Goal: Information Seeking & Learning: Learn about a topic

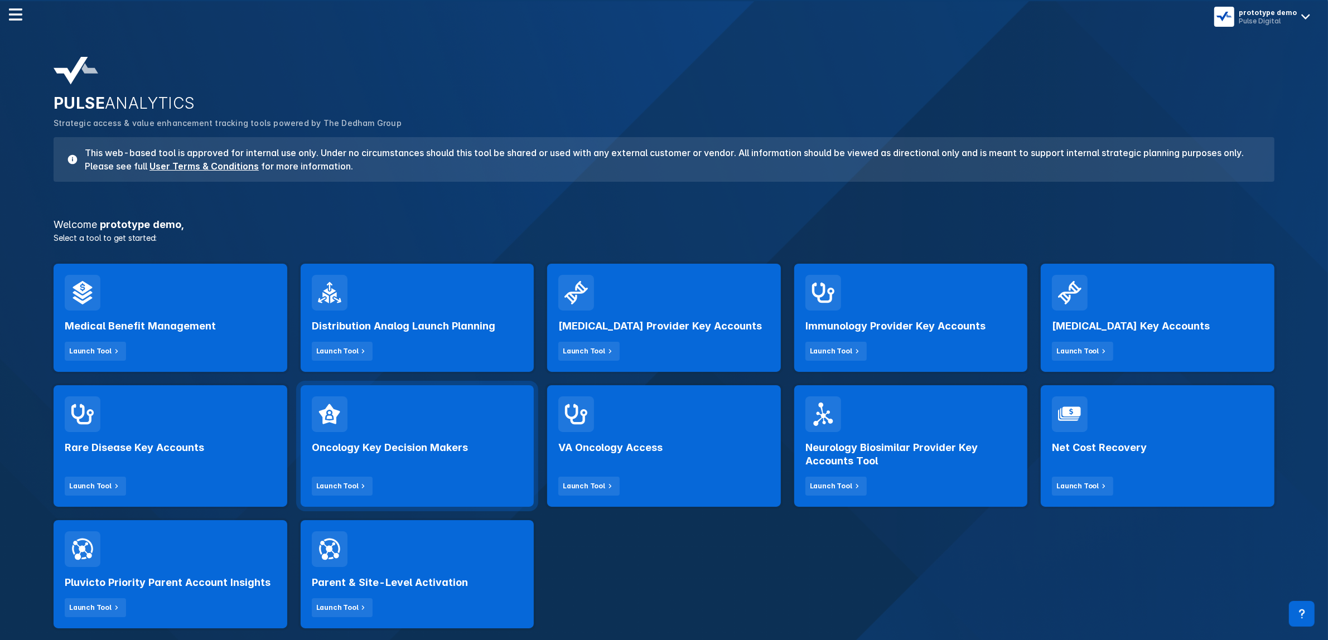
click at [441, 447] on h2 "Oncology Key Decision Makers" at bounding box center [390, 447] width 156 height 13
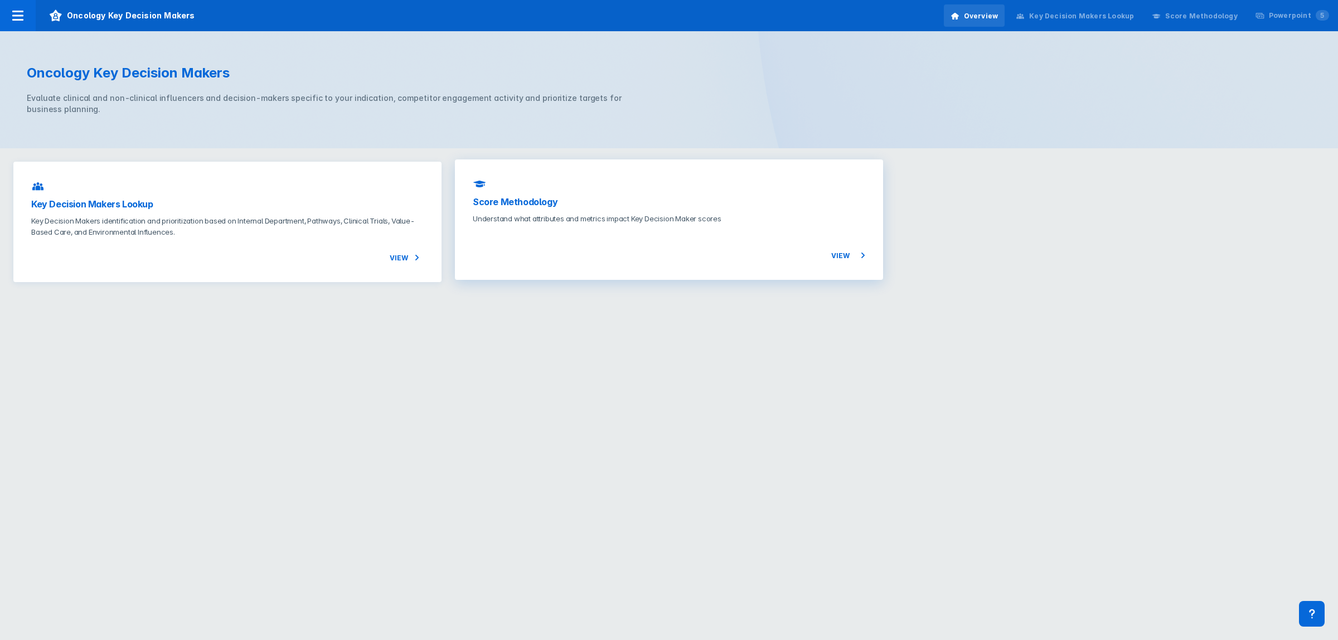
click at [597, 213] on div "Score Methodology Understand what attributes and metrics impact Key Decision Ma…" at bounding box center [669, 219] width 428 height 120
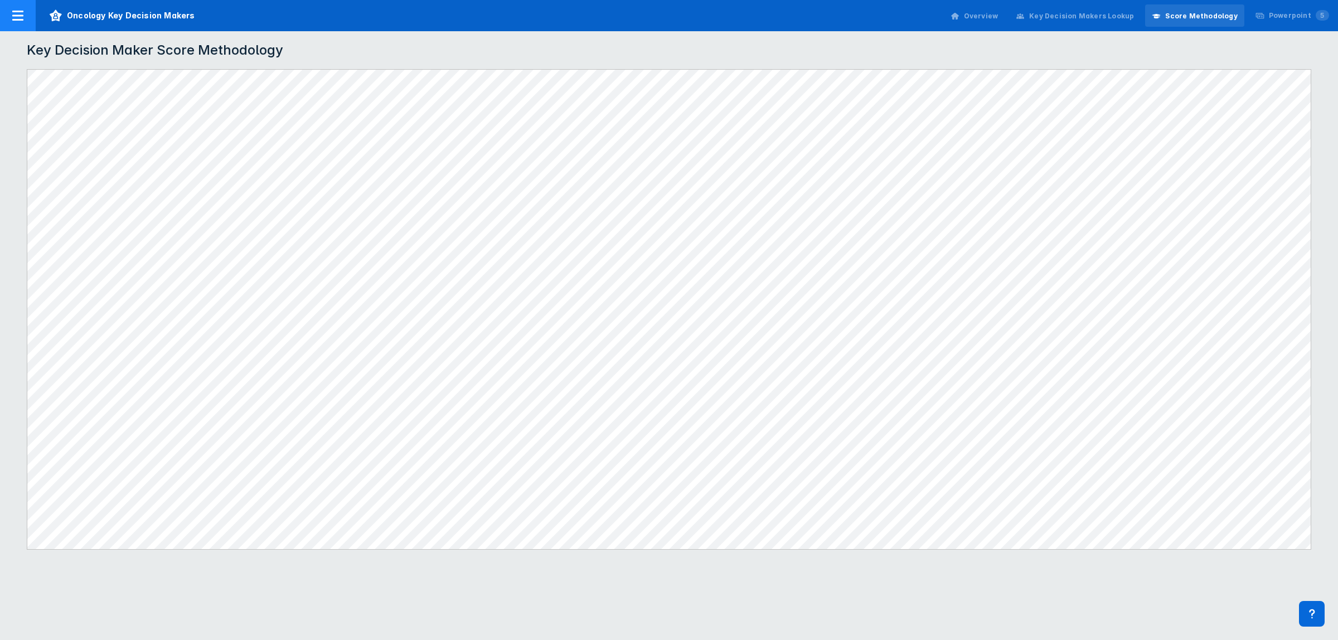
click at [109, 16] on span "Oncology Key Decision Makers" at bounding box center [122, 15] width 173 height 31
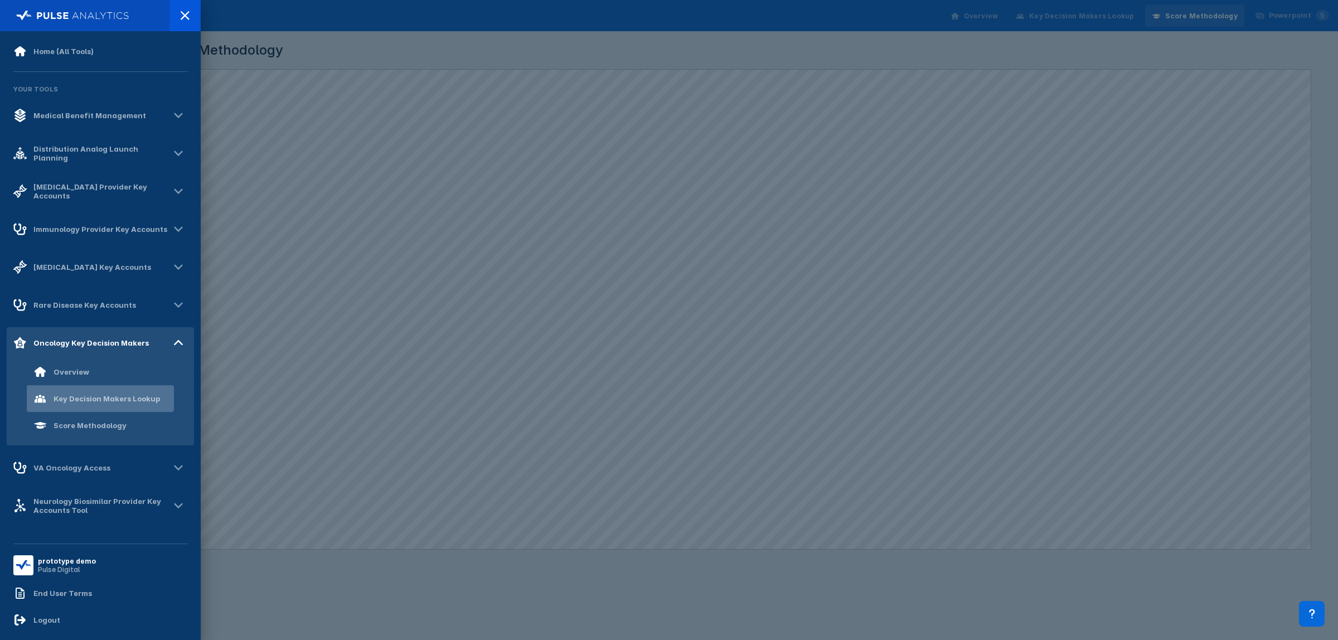
click at [98, 396] on div "Key Decision Makers Lookup" at bounding box center [107, 398] width 106 height 9
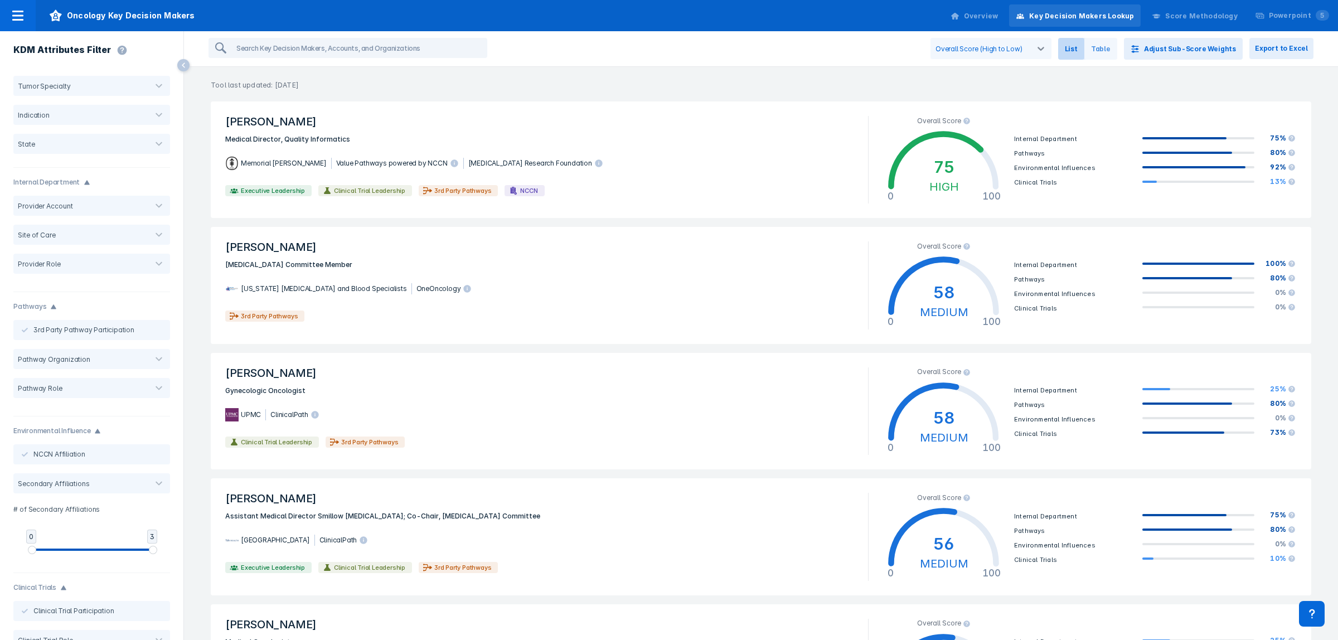
click at [1117, 46] on span "Table" at bounding box center [1100, 49] width 33 height 22
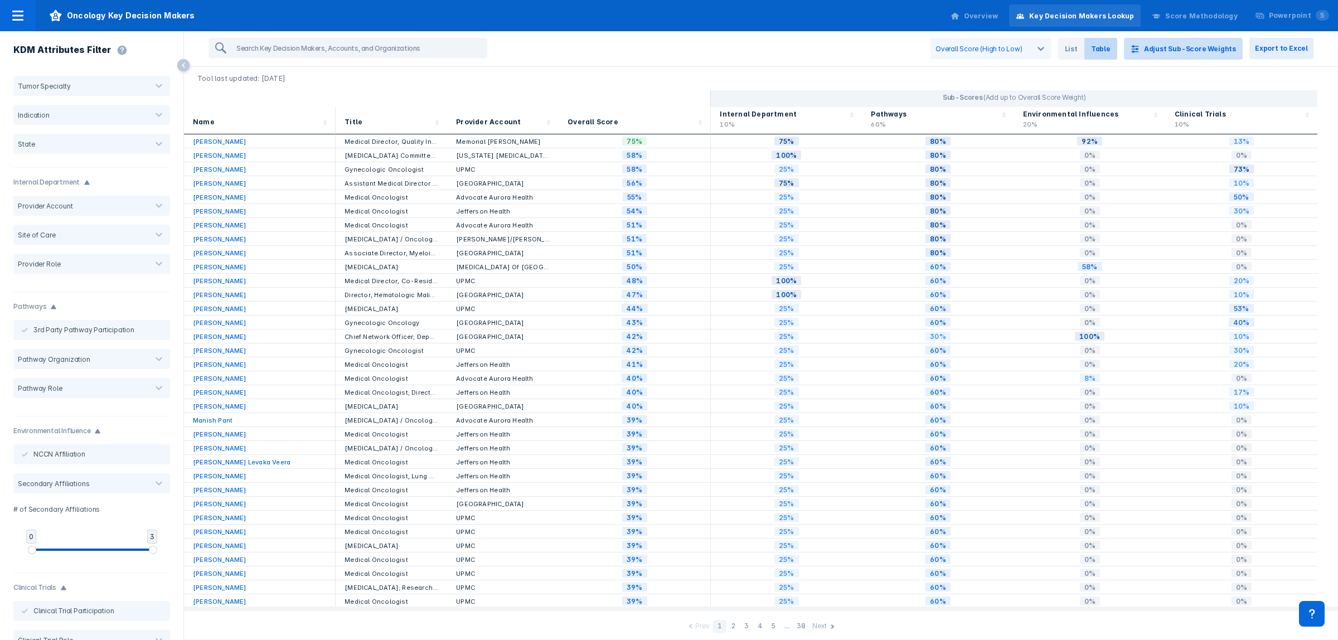
click at [1196, 53] on button "Adjust Sub-Score Weights" at bounding box center [1183, 49] width 119 height 22
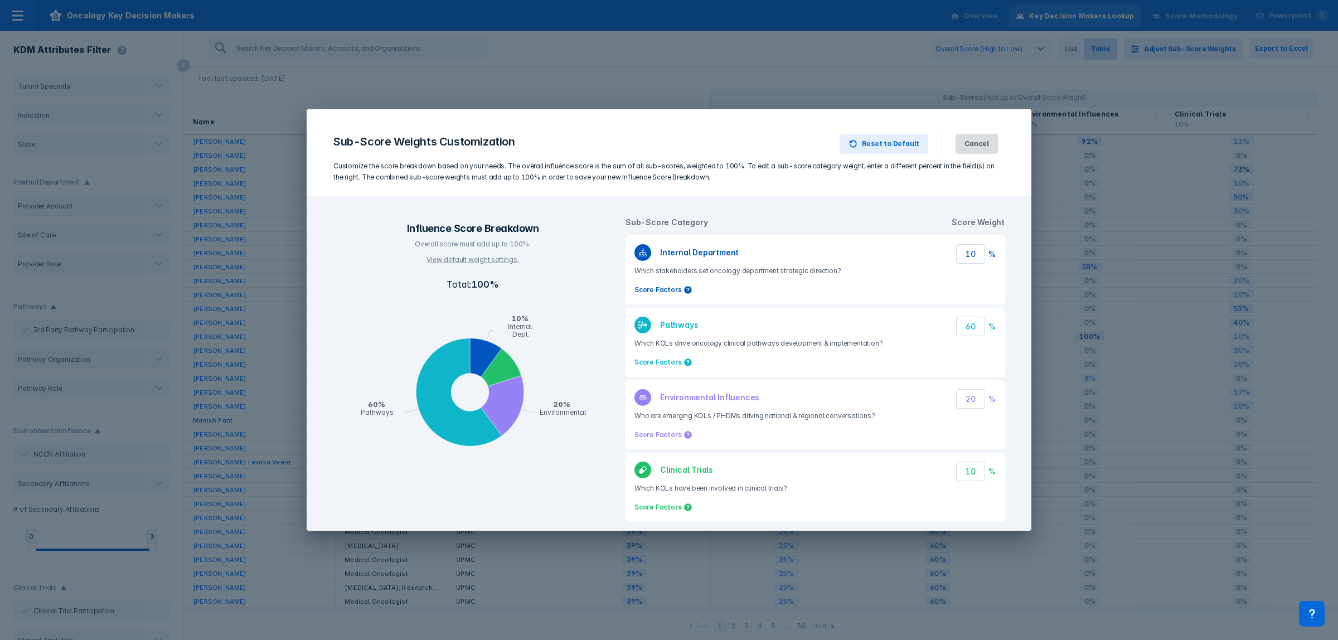
click at [982, 144] on span "Cancel" at bounding box center [977, 144] width 25 height 10
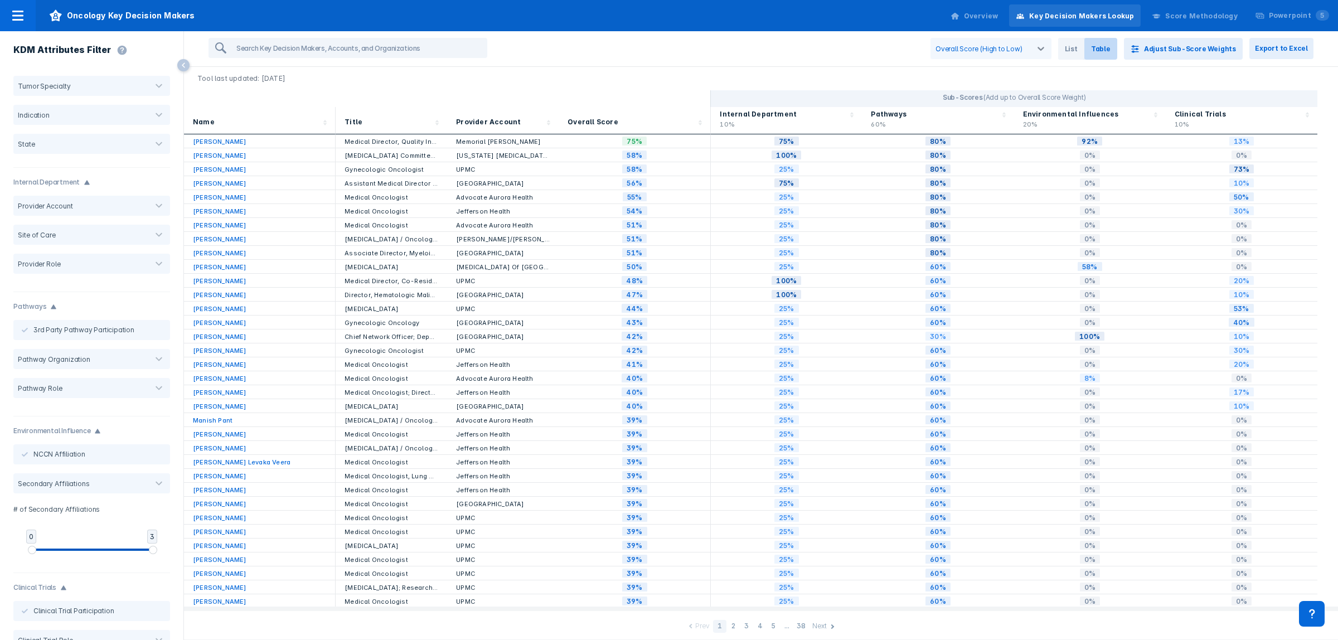
click at [960, 20] on icon at bounding box center [955, 16] width 9 height 9
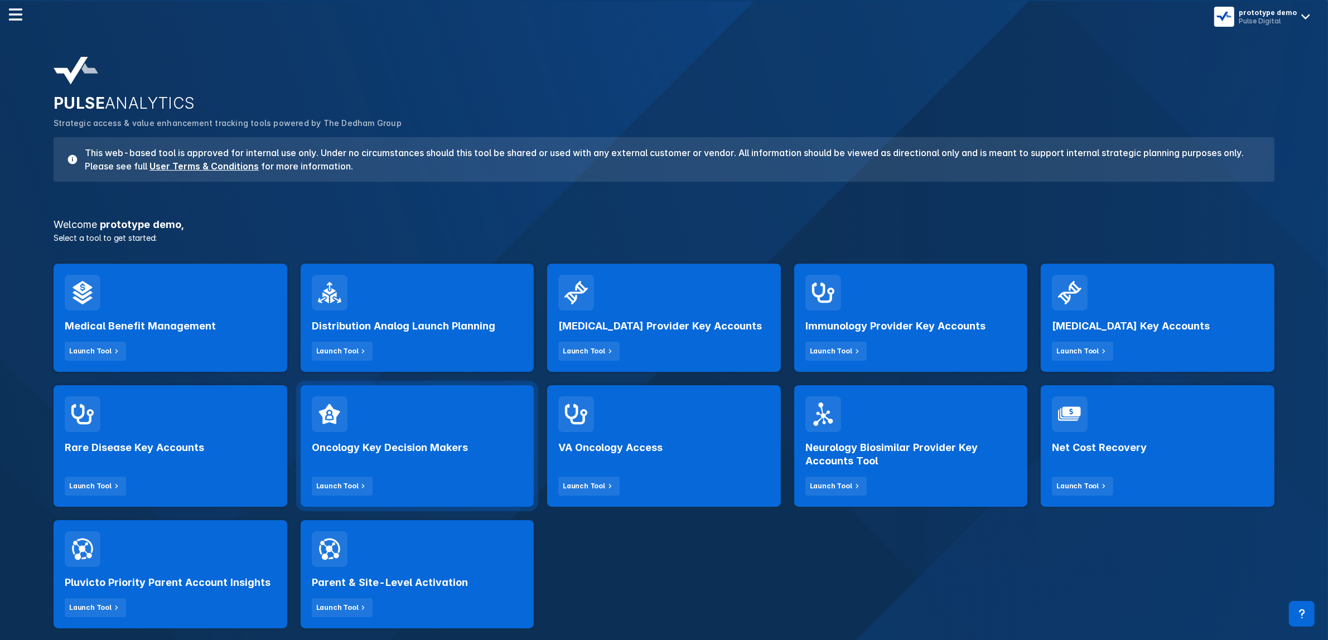
click at [433, 402] on div "Oncology Key Decision Makers Launch Tool" at bounding box center [418, 446] width 234 height 122
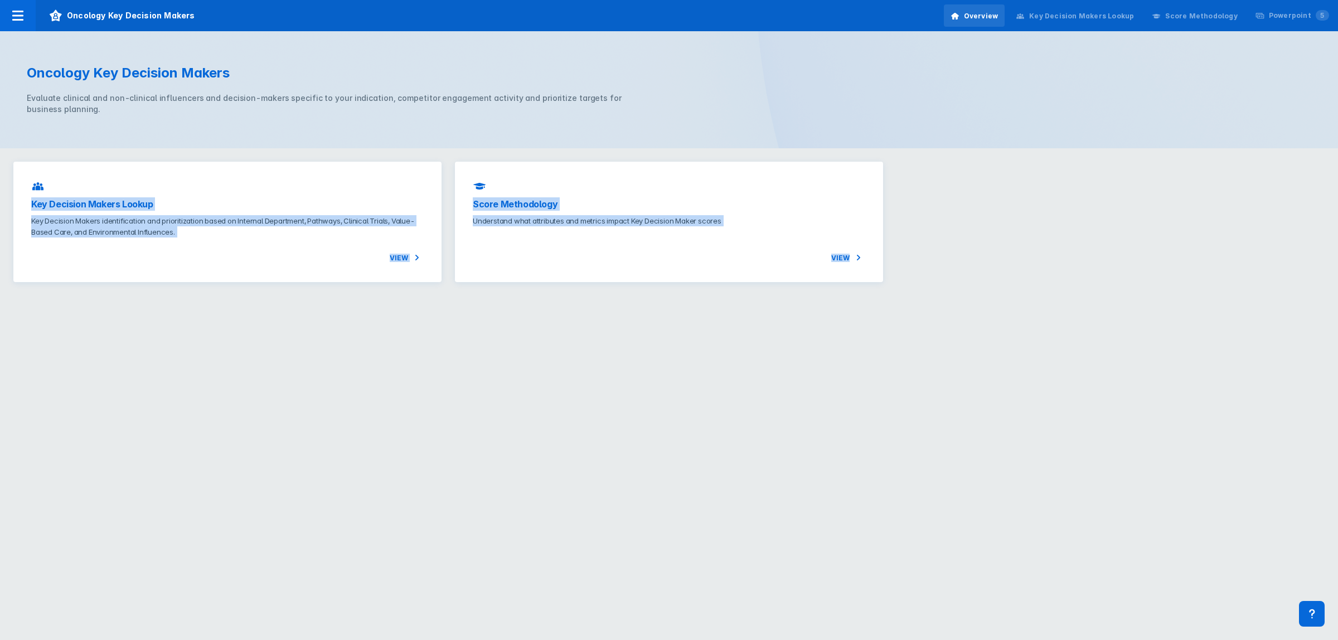
drag, startPoint x: 500, startPoint y: 494, endPoint x: 135, endPoint y: 66, distance: 562.4
click at [165, 99] on html "Oncology Key Decision Makers Overview Key Decision Makers Lookup Score Methodol…" at bounding box center [669, 147] width 1338 height 295
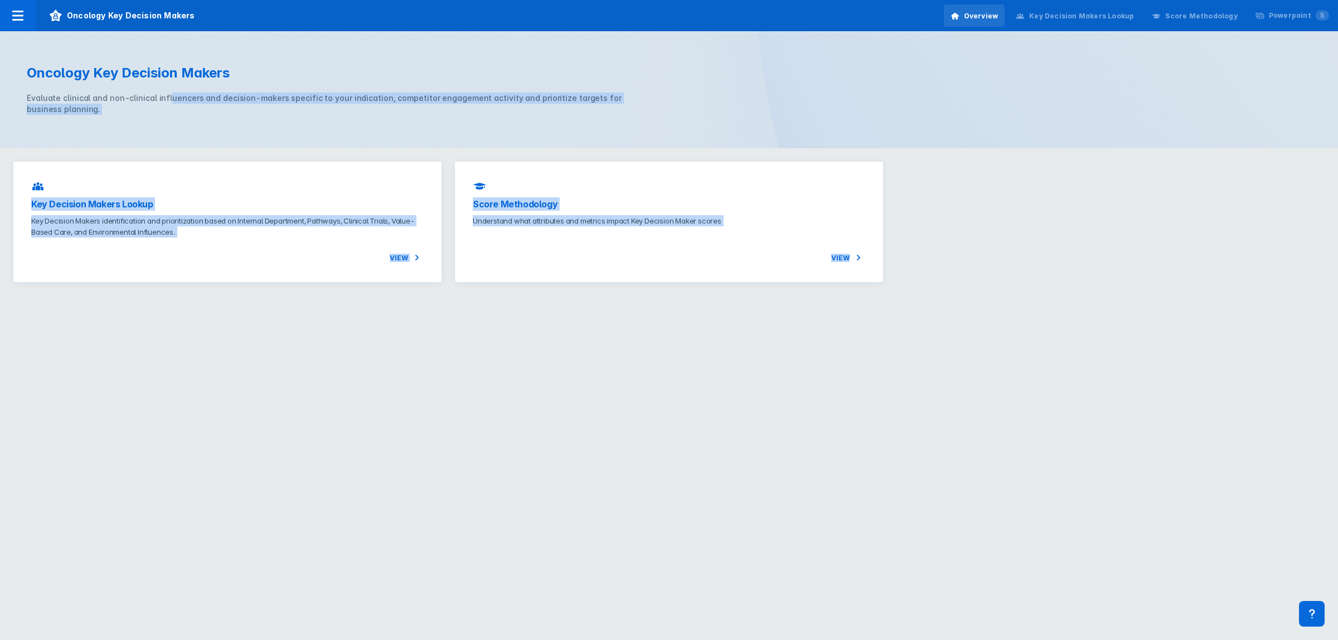
click at [428, 295] on html "Oncology Key Decision Makers Overview Key Decision Makers Lookup Score Methodol…" at bounding box center [669, 147] width 1338 height 295
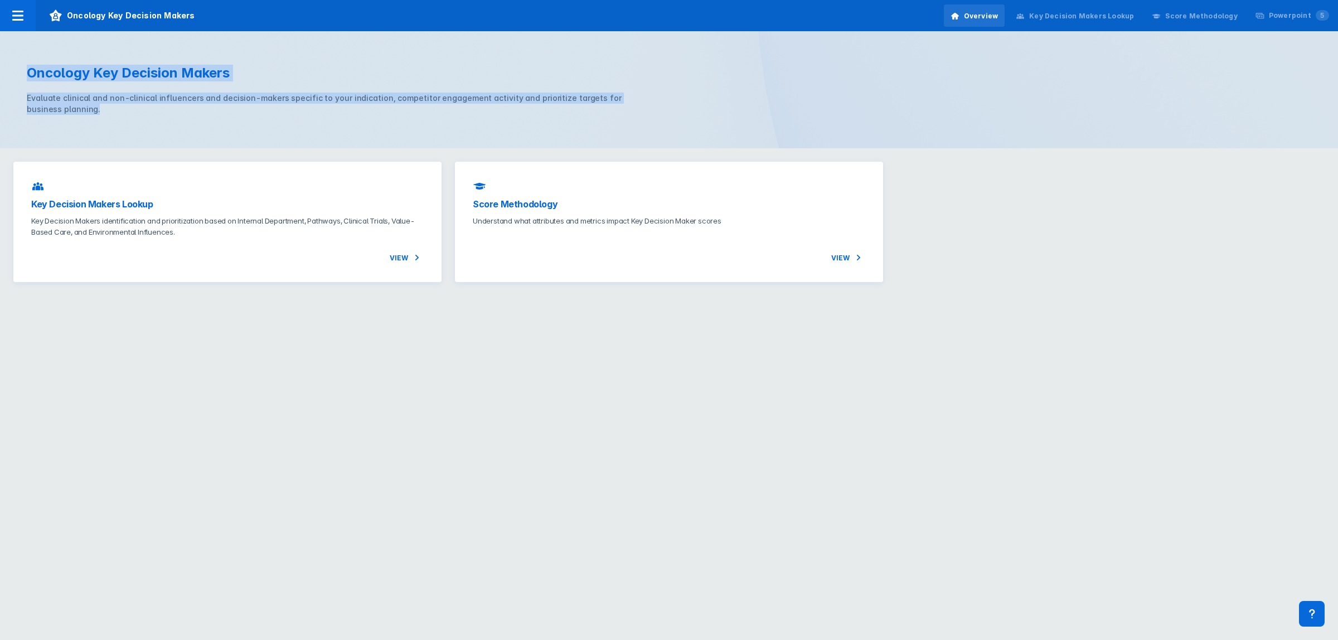
drag, startPoint x: 106, startPoint y: 110, endPoint x: 6, endPoint y: 57, distance: 113.2
click at [6, 57] on div "Oncology Key Decision Makers Evaluate clinical and non-clinical influencers and…" at bounding box center [669, 89] width 1338 height 117
click at [94, 110] on div "Evaluate clinical and non-clinical influencers and decision-makers specific to …" at bounding box center [341, 104] width 629 height 22
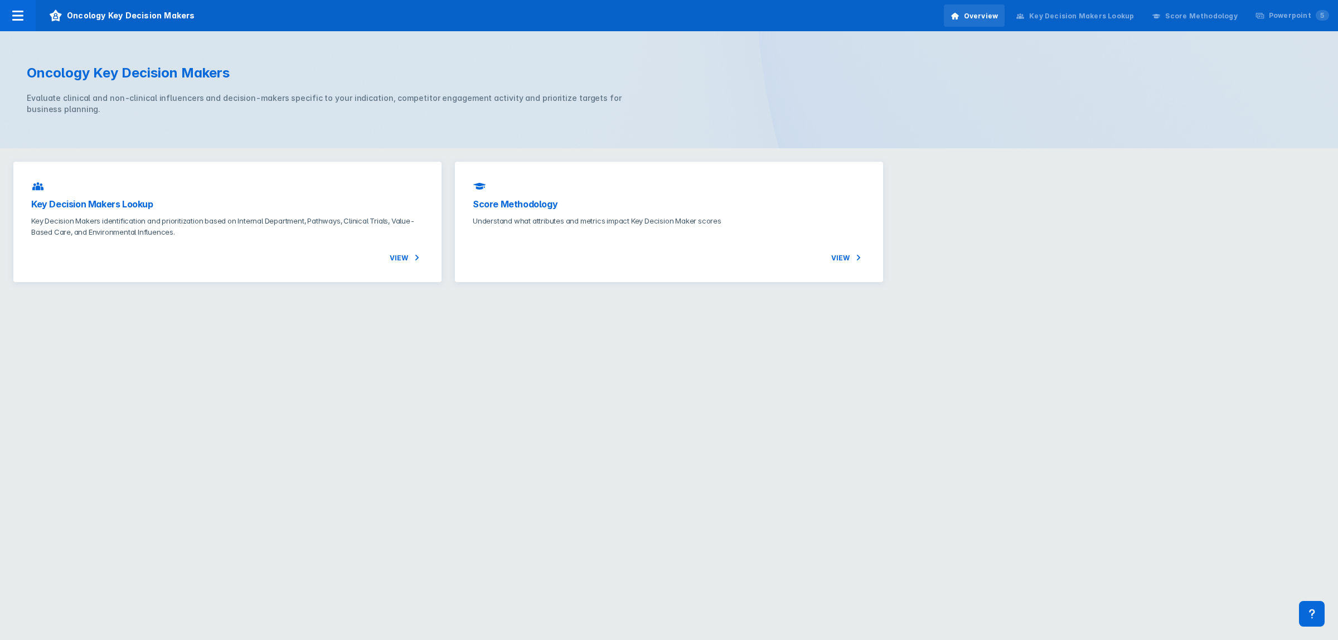
click at [205, 295] on html "Oncology Key Decision Makers Overview Key Decision Makers Lookup Score Methodol…" at bounding box center [669, 147] width 1338 height 295
click at [370, 295] on html "Oncology Key Decision Makers Overview Key Decision Makers Lookup Score Methodol…" at bounding box center [669, 147] width 1338 height 295
click at [396, 295] on html "Oncology Key Decision Makers Overview Key Decision Makers Lookup Score Methodol…" at bounding box center [669, 147] width 1338 height 295
drag, startPoint x: 295, startPoint y: 283, endPoint x: 619, endPoint y: 360, distance: 332.4
click at [619, 295] on html "Oncology Key Decision Makers Overview Key Decision Makers Lookup Score Methodol…" at bounding box center [669, 147] width 1338 height 295
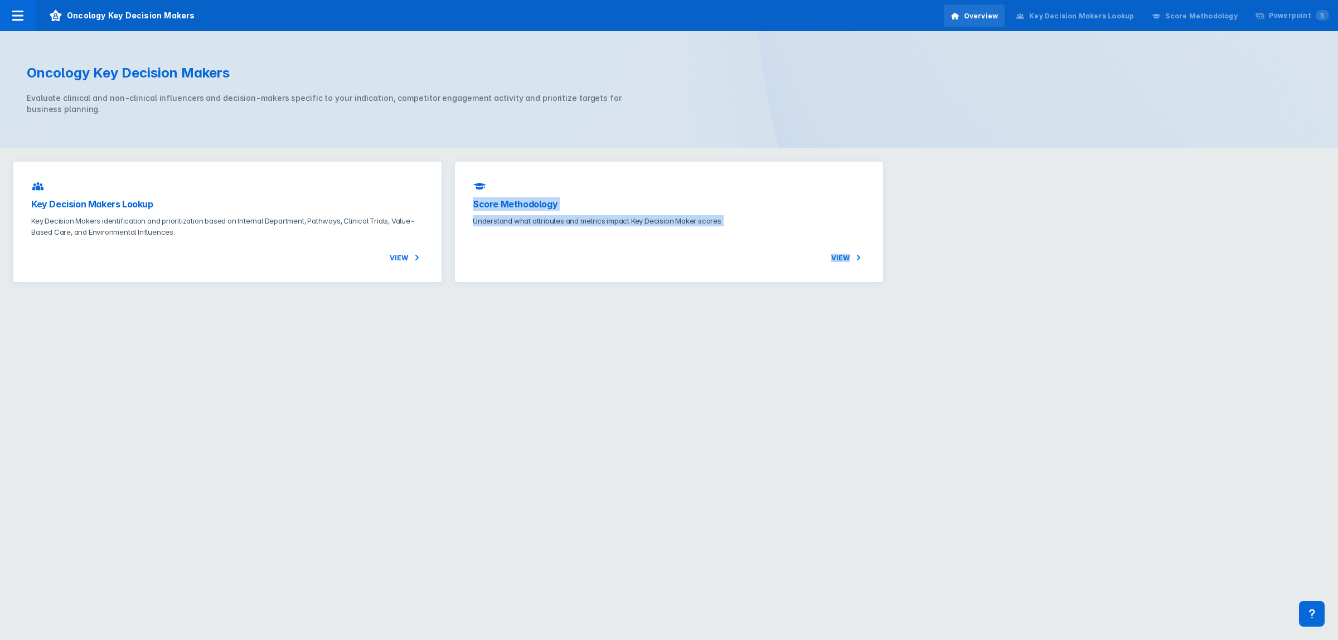
click at [442, 295] on html "Oncology Key Decision Makers Overview Key Decision Makers Lookup Score Methodol…" at bounding box center [669, 147] width 1338 height 295
click at [196, 295] on html "Oncology Key Decision Makers Overview Key Decision Makers Lookup Score Methodol…" at bounding box center [669, 147] width 1338 height 295
click at [297, 295] on html "Oncology Key Decision Makers Overview Key Decision Makers Lookup Score Methodol…" at bounding box center [669, 147] width 1338 height 295
click at [265, 295] on html "Oncology Key Decision Makers Overview Key Decision Makers Lookup Score Methodol…" at bounding box center [669, 147] width 1338 height 295
click at [506, 295] on html "Oncology Key Decision Makers Overview Key Decision Makers Lookup Score Methodol…" at bounding box center [669, 147] width 1338 height 295
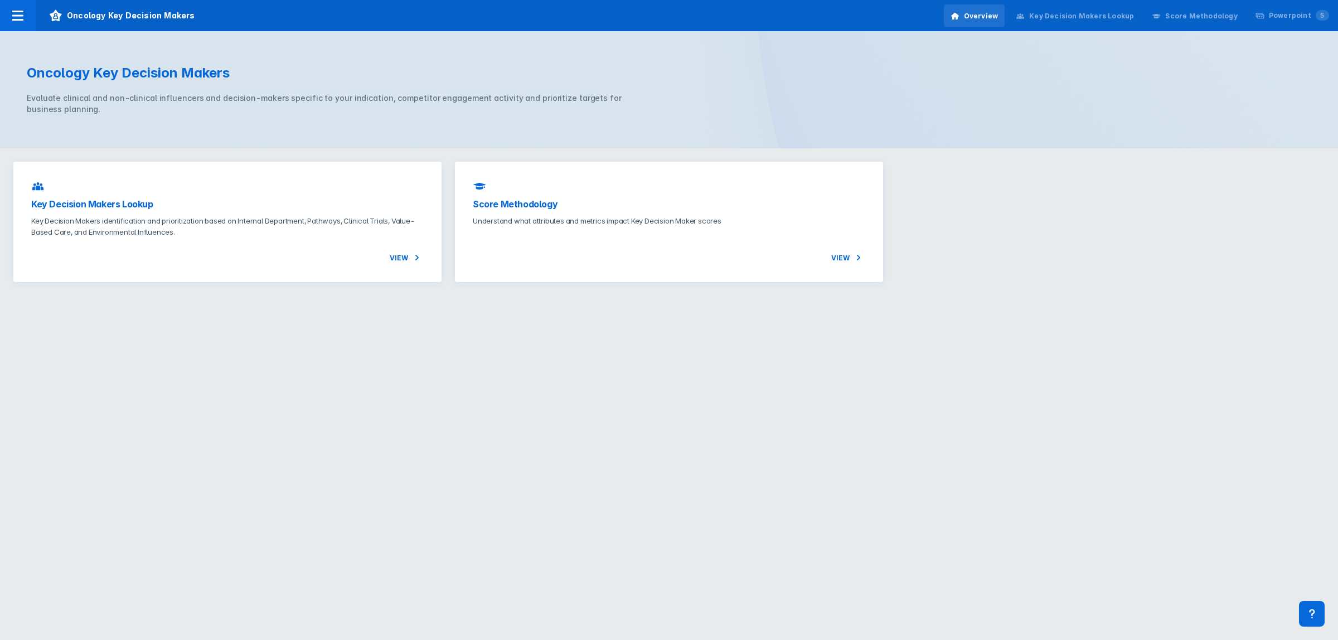
click at [280, 295] on html "Oncology Key Decision Makers Overview Key Decision Makers Lookup Score Methodol…" at bounding box center [669, 147] width 1338 height 295
click at [498, 295] on html "Oncology Key Decision Makers Overview Key Decision Makers Lookup Score Methodol…" at bounding box center [669, 147] width 1338 height 295
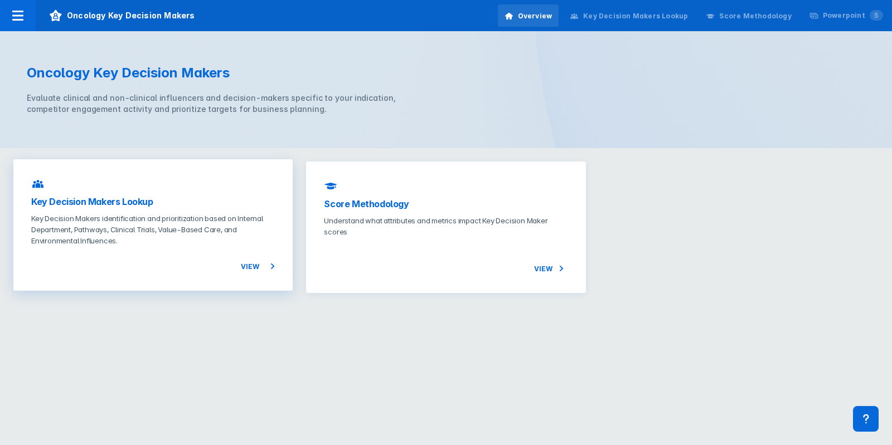
click at [168, 229] on p "Key Decision Makers identification and prioritization based on Internal Departm…" at bounding box center [153, 229] width 244 height 33
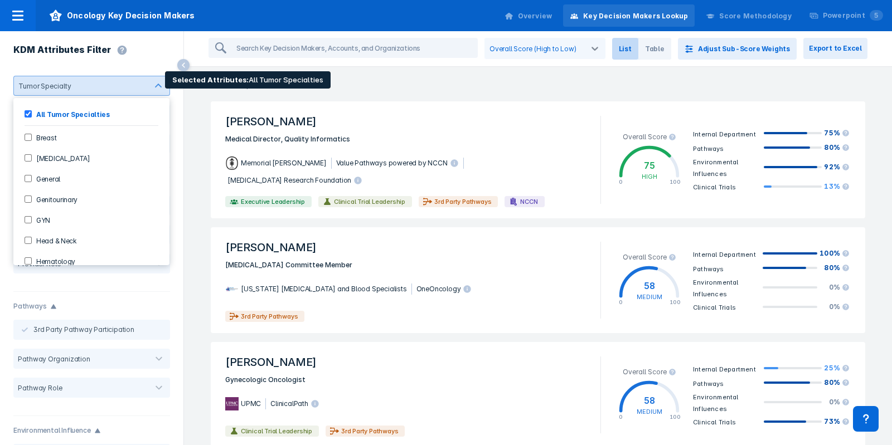
click at [25, 118] on div "All Tumor Specialties" at bounding box center [91, 114] width 147 height 18
click at [28, 139] on input "Breast" at bounding box center [28, 137] width 7 height 7
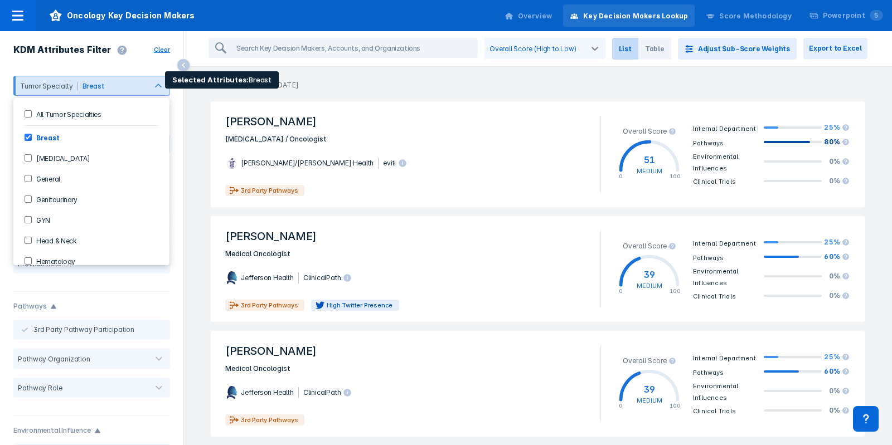
click at [28, 111] on Specialties-checkbox "All Tumor Specialties" at bounding box center [28, 113] width 7 height 7
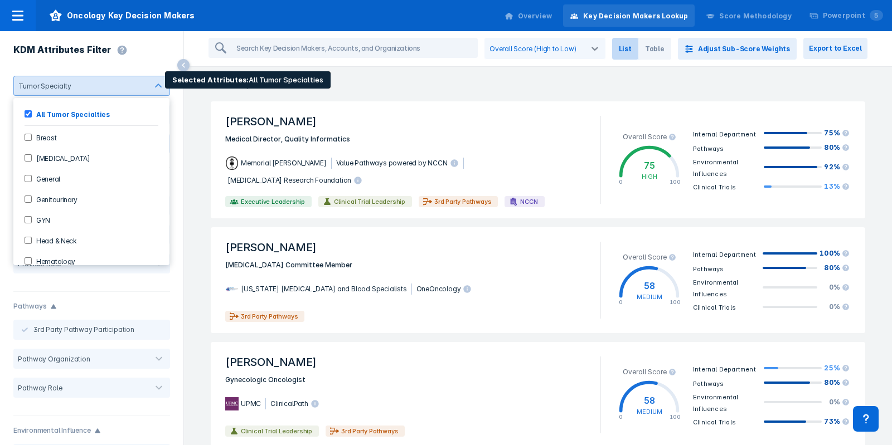
click at [154, 83] on div at bounding box center [158, 86] width 22 height 22
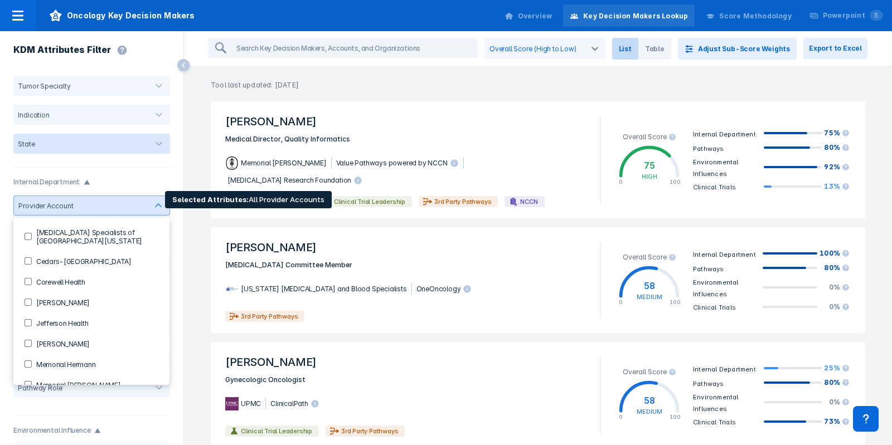
scroll to position [456, 0]
click at [36, 380] on label "Memorial [PERSON_NAME]" at bounding box center [76, 384] width 89 height 9
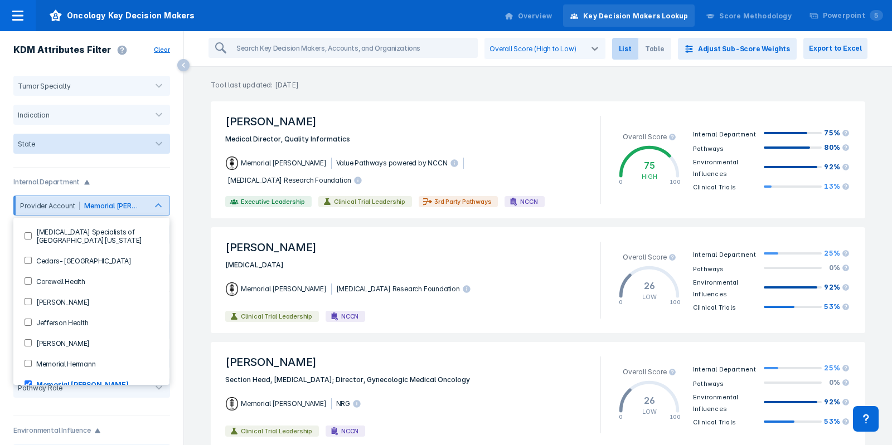
click at [436, 83] on p "Tool last updated: [DATE]" at bounding box center [538, 78] width 708 height 23
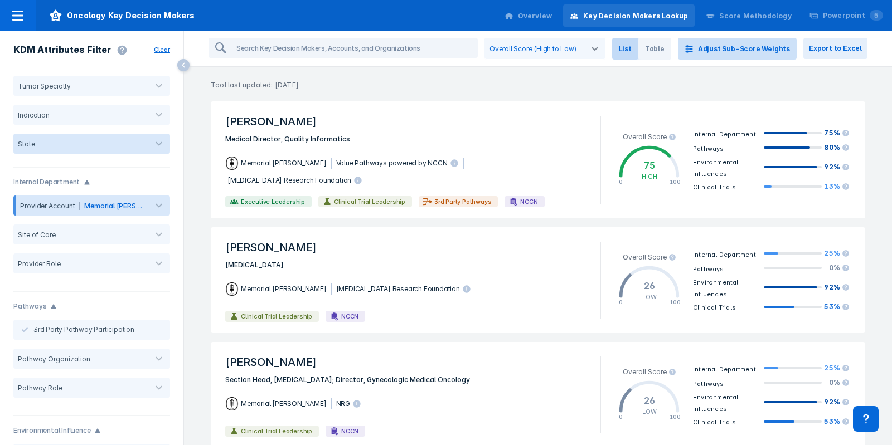
click at [772, 51] on button "Adjust Sub-Score Weights" at bounding box center [737, 49] width 119 height 22
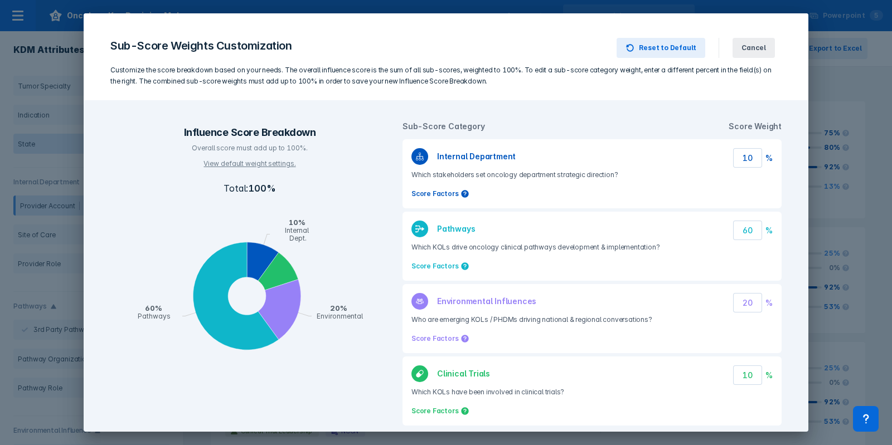
scroll to position [20, 0]
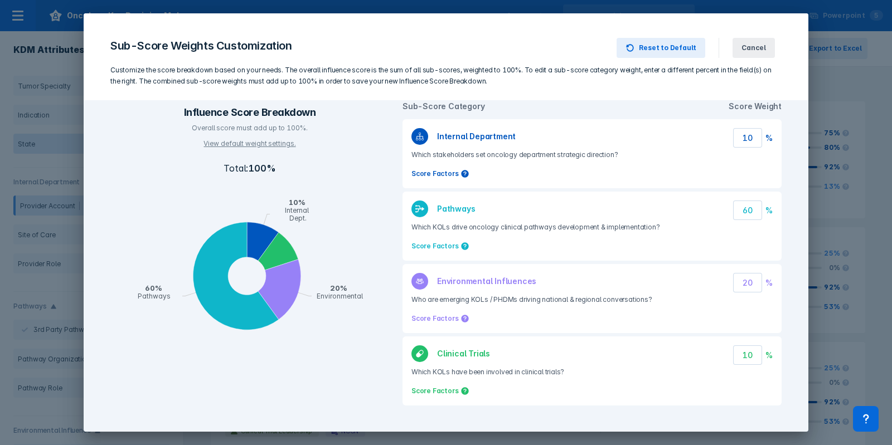
click at [740, 206] on input "60" at bounding box center [747, 211] width 29 height 20
click at [746, 53] on button "Cancel" at bounding box center [754, 48] width 42 height 20
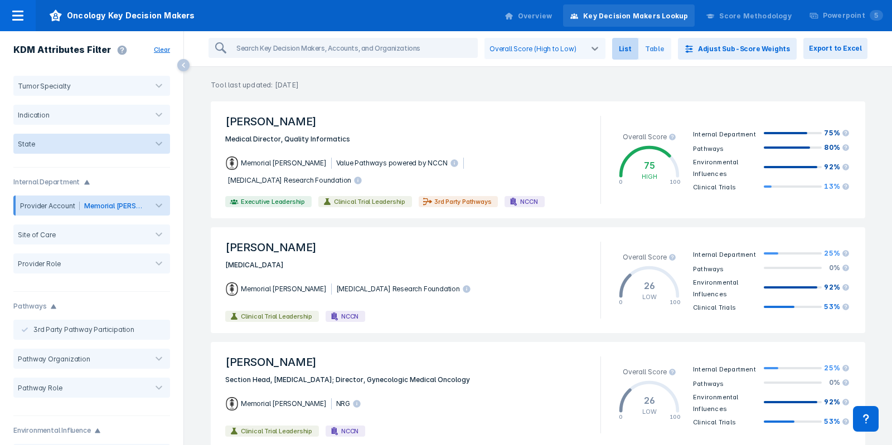
click at [671, 52] on span "Table" at bounding box center [654, 49] width 33 height 22
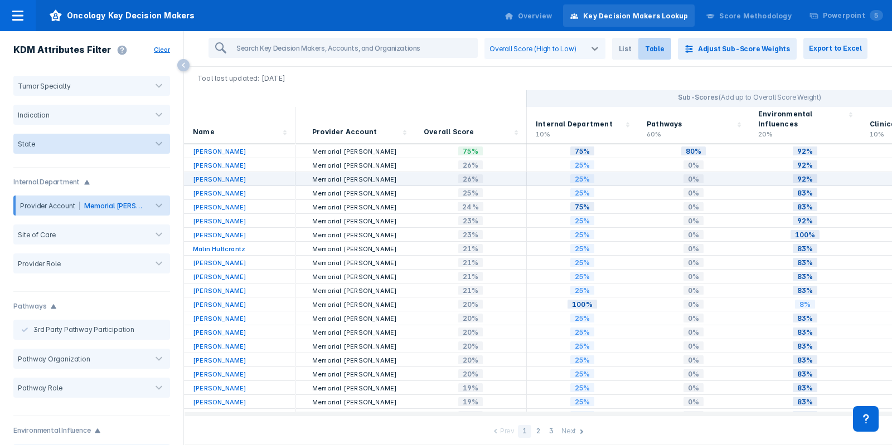
scroll to position [0, 205]
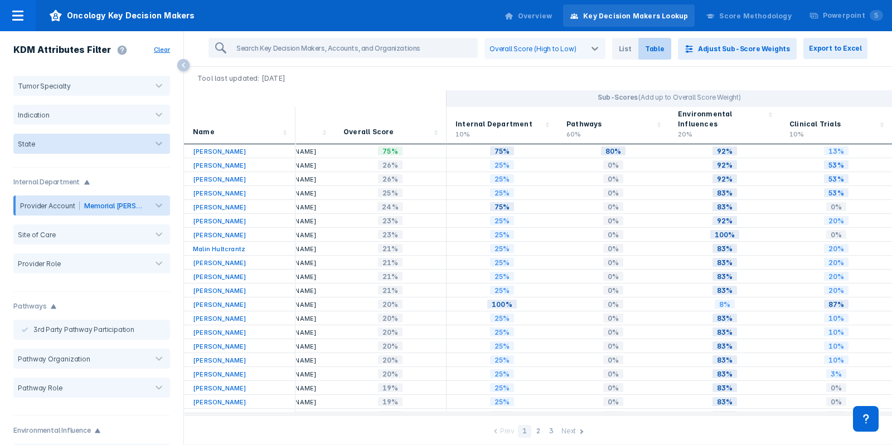
click at [542, 119] on icon at bounding box center [547, 124] width 11 height 11
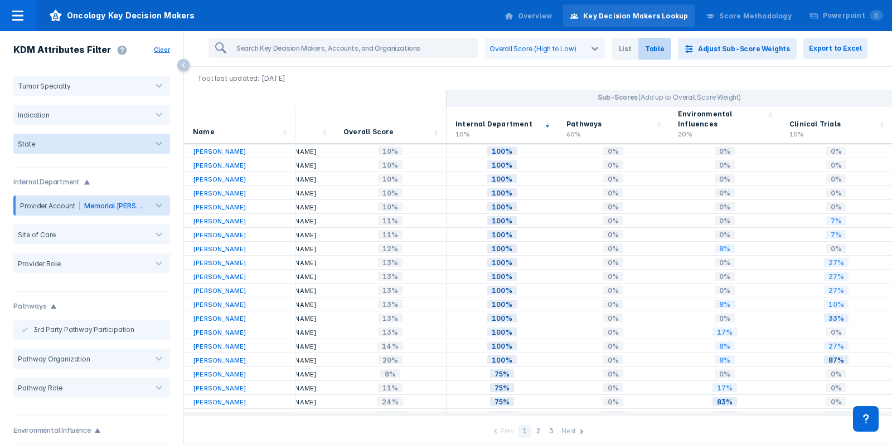
click at [876, 119] on icon at bounding box center [881, 124] width 11 height 11
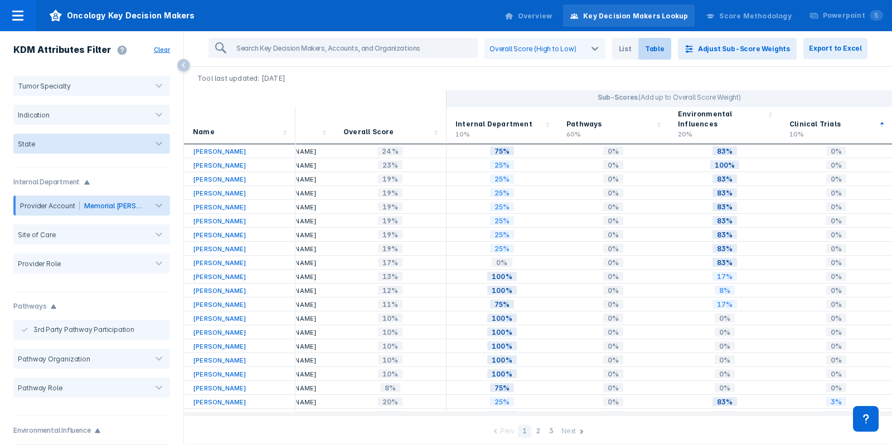
click at [876, 119] on icon at bounding box center [881, 124] width 11 height 11
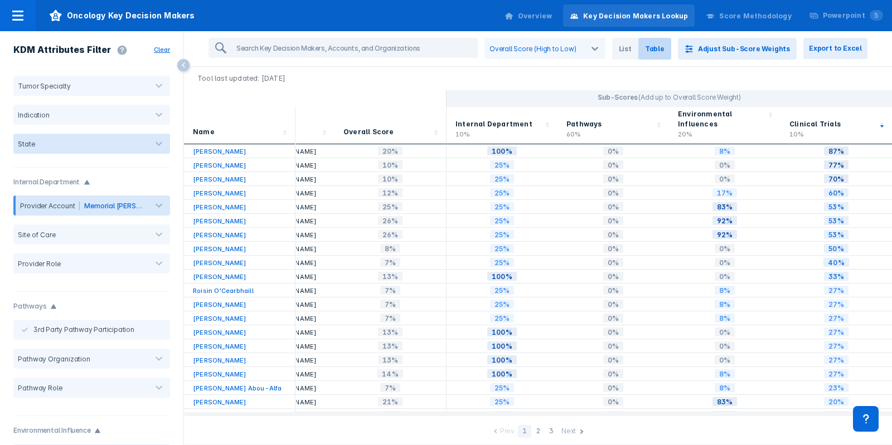
click at [653, 119] on icon at bounding box center [658, 124] width 11 height 11
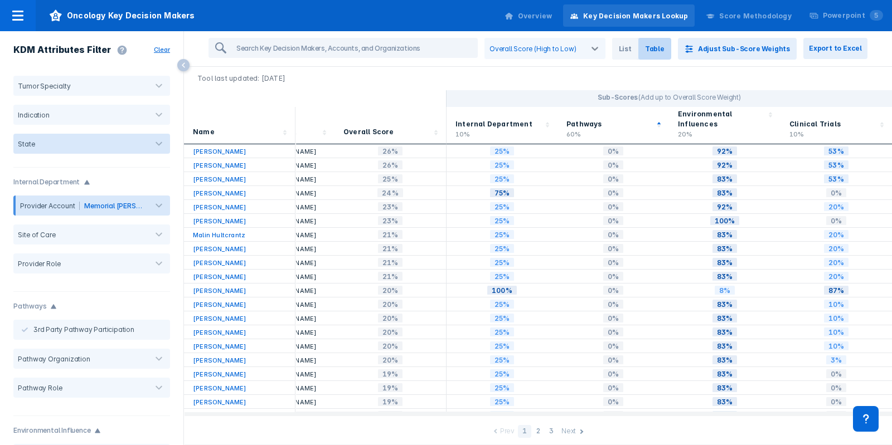
click at [653, 119] on icon at bounding box center [658, 124] width 11 height 11
